Goal: Find specific page/section: Find specific page/section

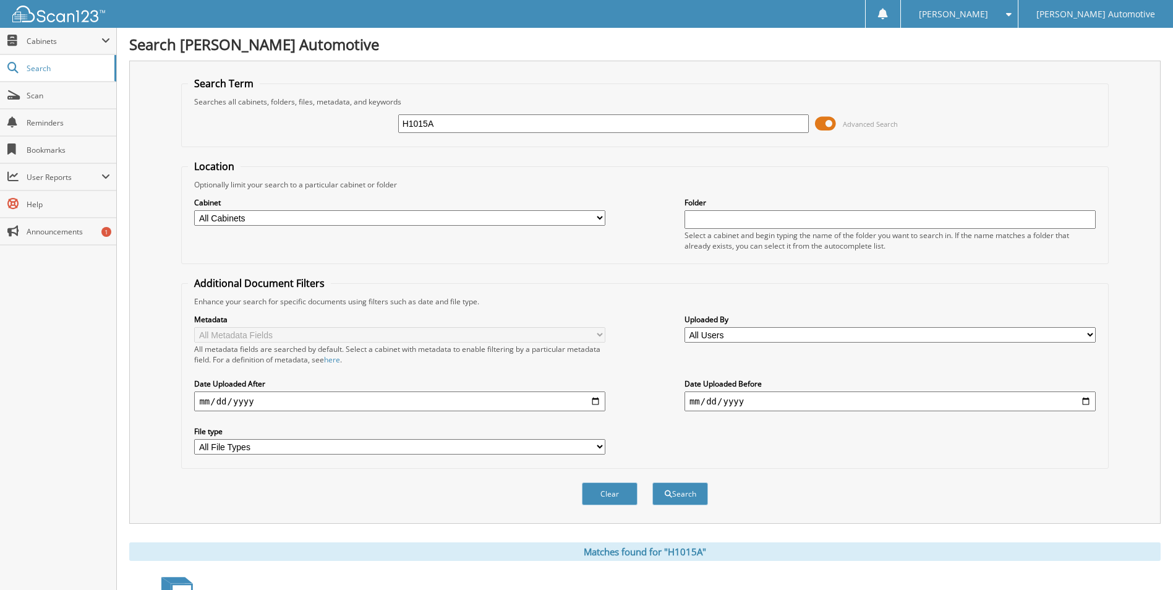
click at [433, 121] on input "H1015A" at bounding box center [603, 123] width 411 height 19
type input "36946"
click at [652, 482] on button "Search" at bounding box center [680, 493] width 56 height 23
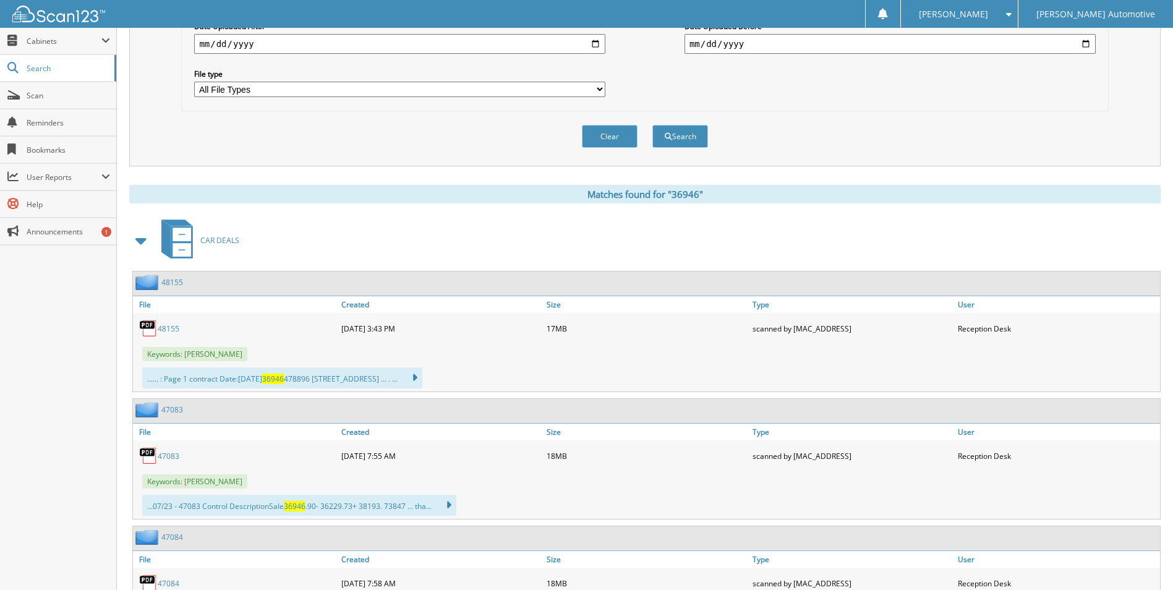
scroll to position [371, 0]
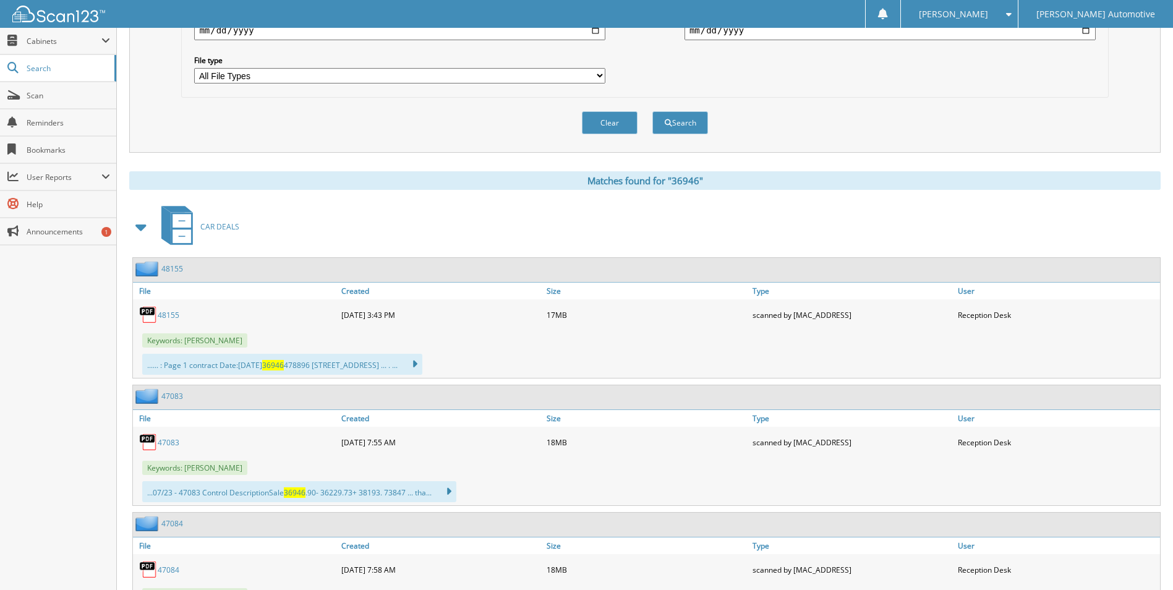
click at [172, 313] on link "48155" at bounding box center [169, 315] width 22 height 11
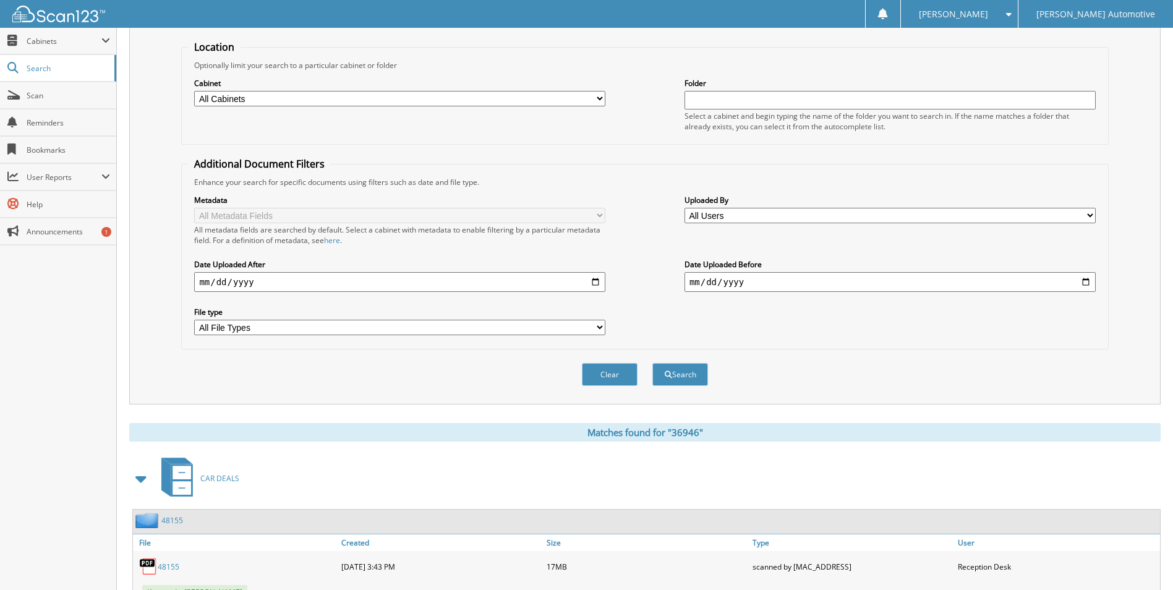
scroll to position [0, 0]
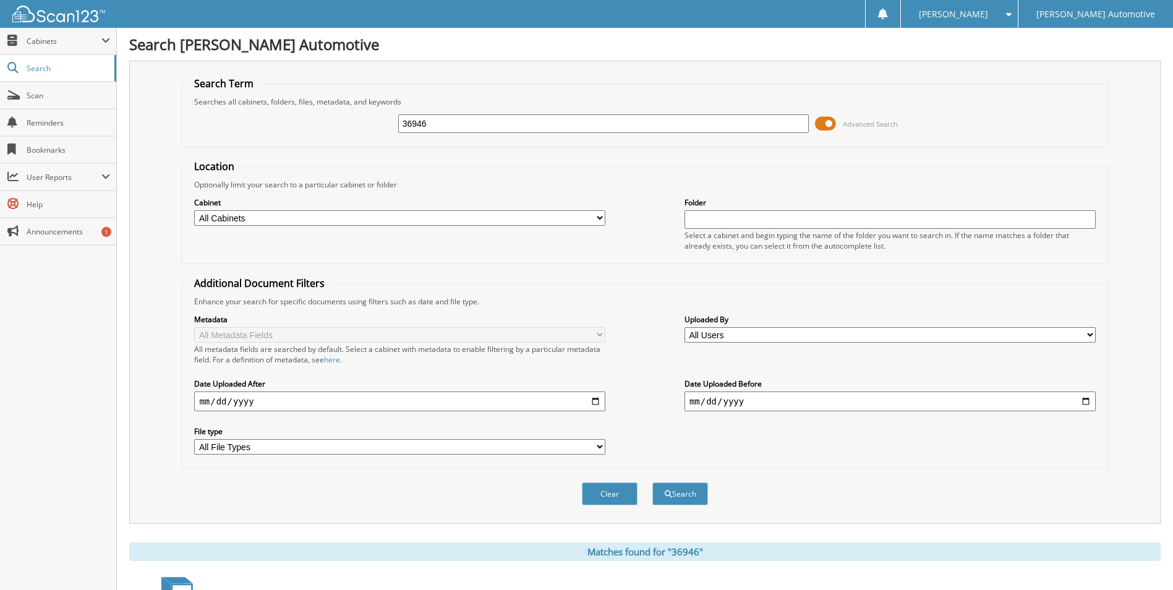
click at [469, 119] on input "36946" at bounding box center [603, 123] width 411 height 19
type input "903164A"
click at [652, 482] on button "Search" at bounding box center [680, 493] width 56 height 23
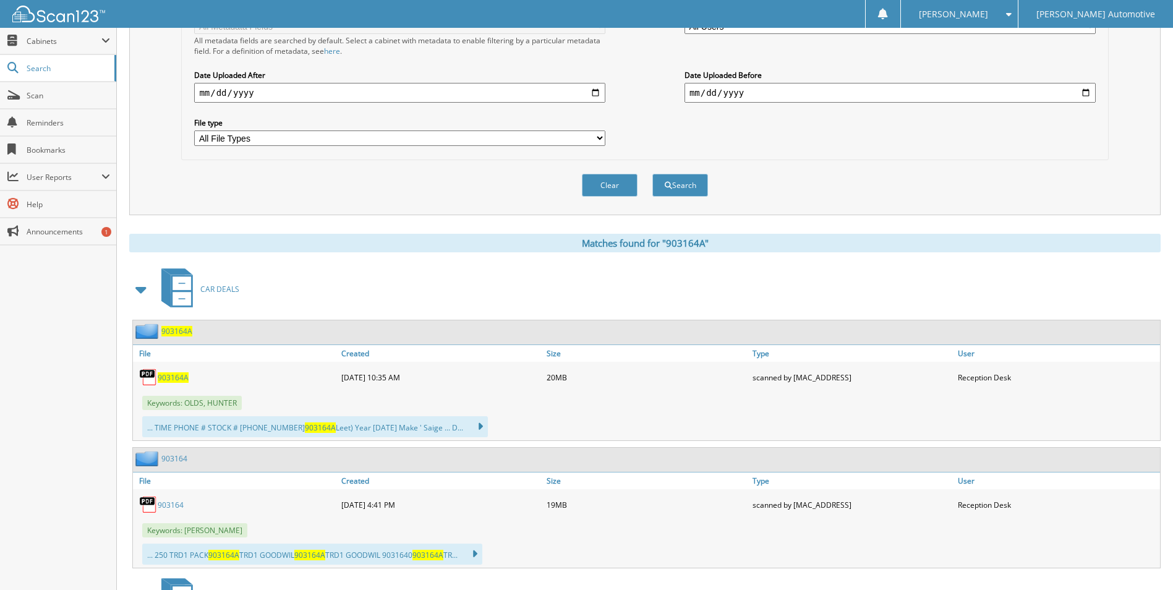
scroll to position [371, 0]
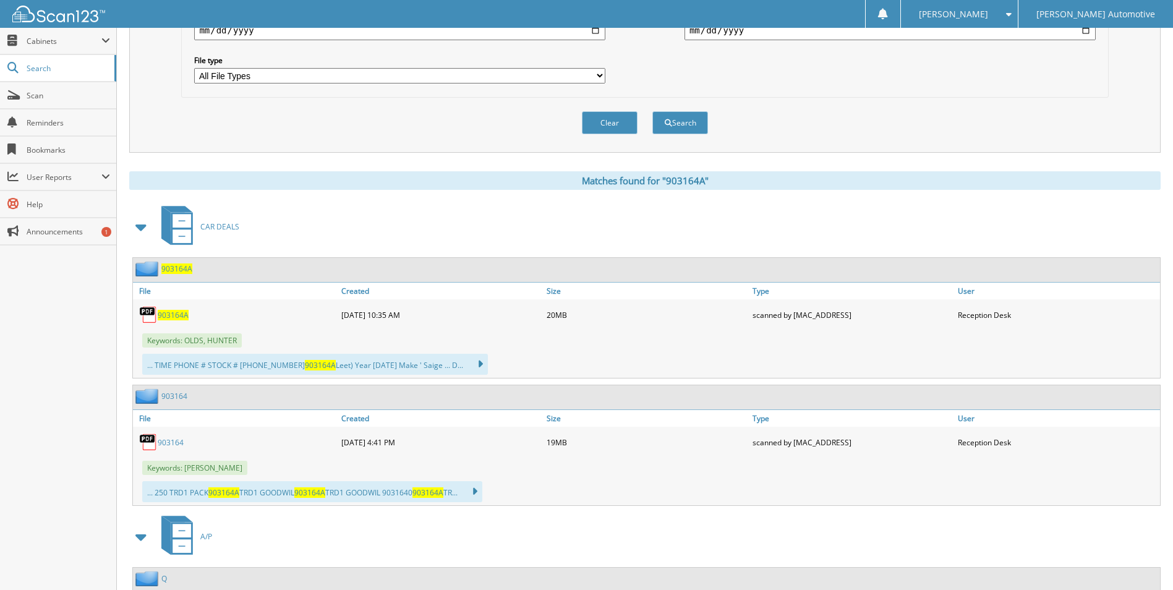
click at [176, 315] on span "903164A" at bounding box center [173, 315] width 31 height 11
